Goal: Transaction & Acquisition: Purchase product/service

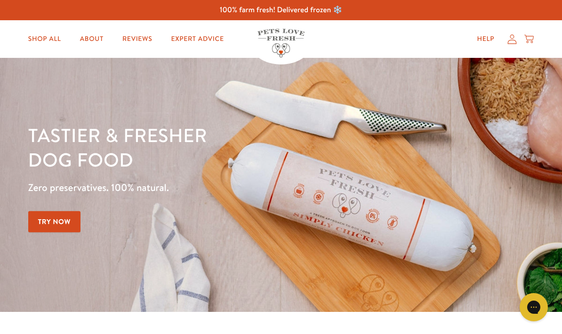
click at [45, 46] on link "Shop All" at bounding box center [45, 39] width 48 height 19
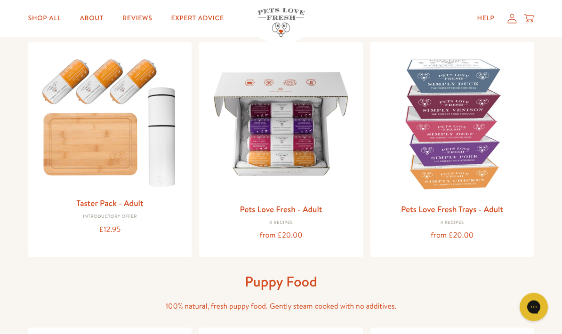
scroll to position [96, 0]
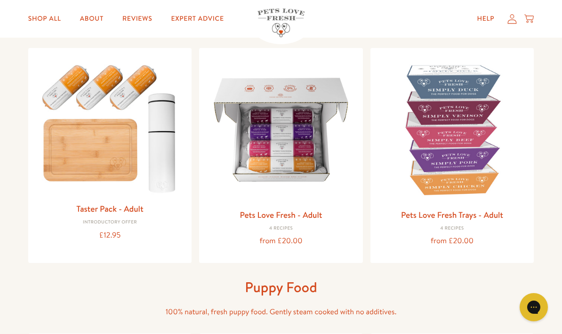
click at [127, 211] on link "Taster Pack - Adult" at bounding box center [109, 209] width 67 height 12
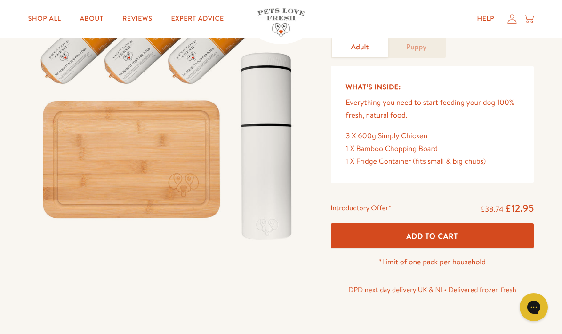
scroll to position [105, 0]
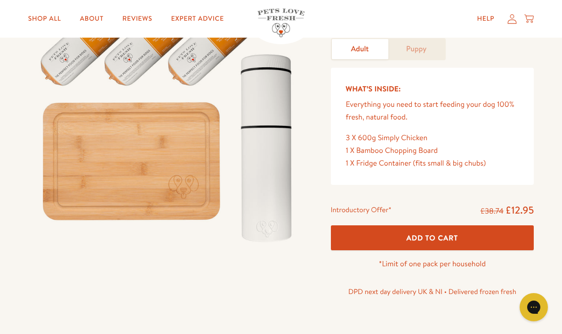
click at [441, 236] on span "Add To Cart" at bounding box center [432, 238] width 52 height 10
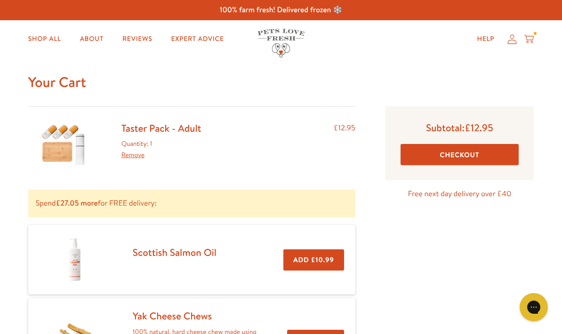
click at [474, 154] on button "Checkout" at bounding box center [460, 154] width 118 height 21
